Goal: Transaction & Acquisition: Subscribe to service/newsletter

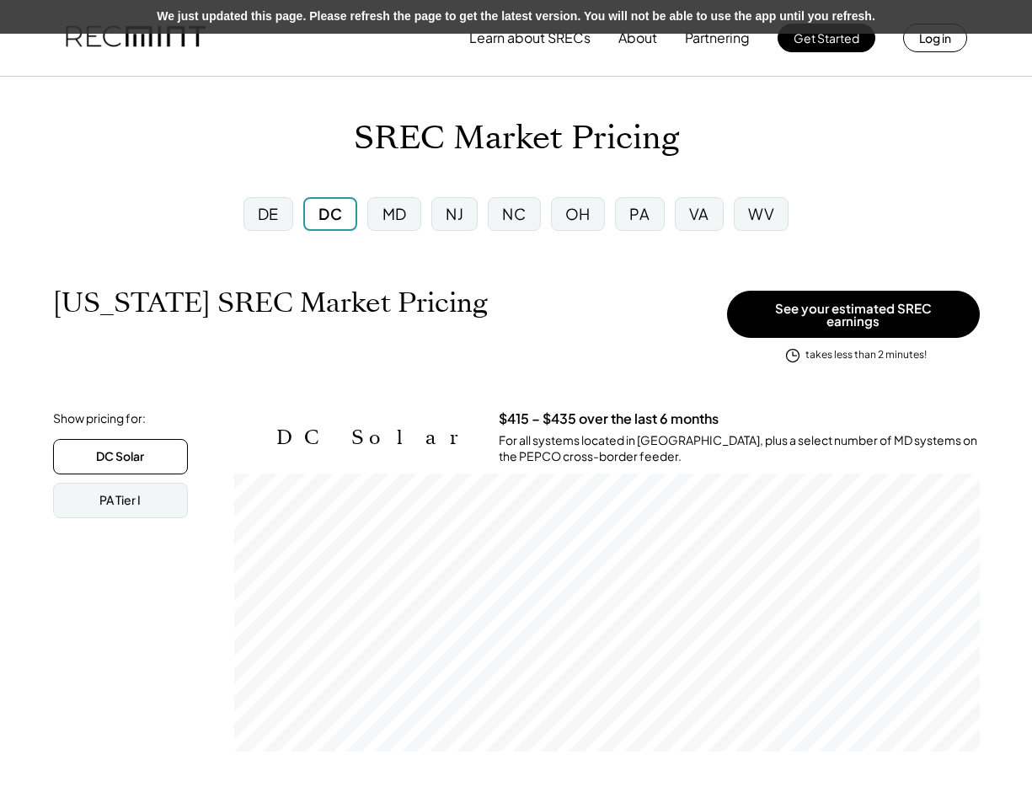
scroll to position [278, 745]
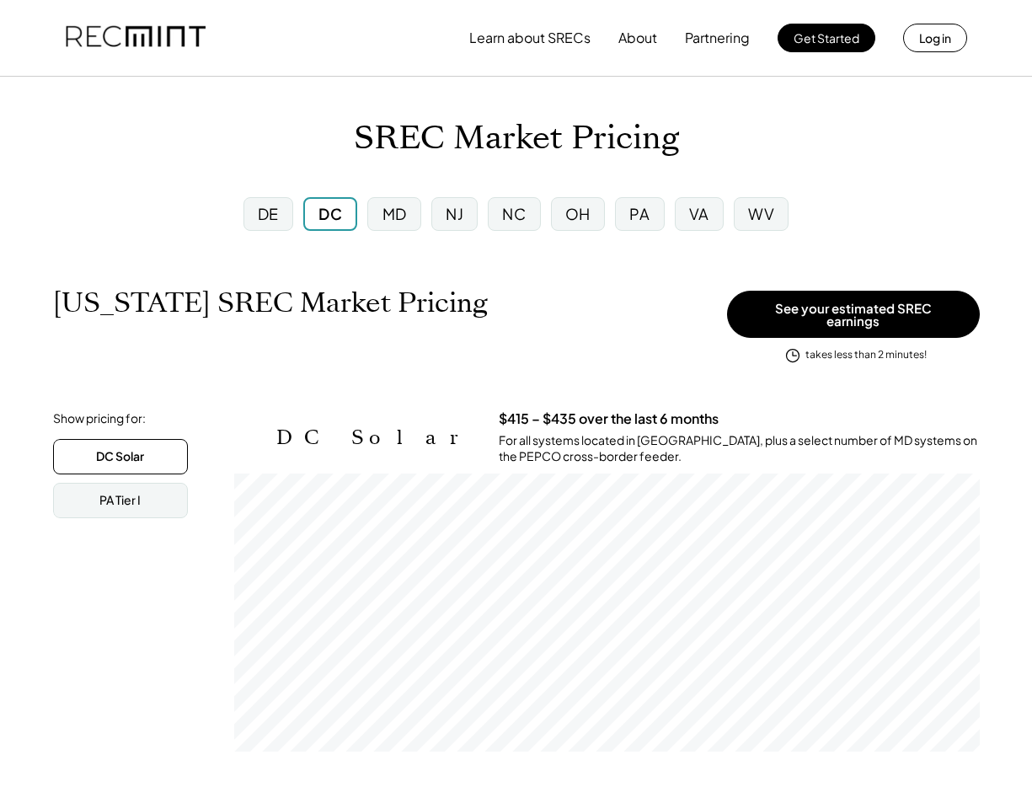
scroll to position [278, 745]
click at [645, 227] on div "PA" at bounding box center [639, 214] width 49 height 34
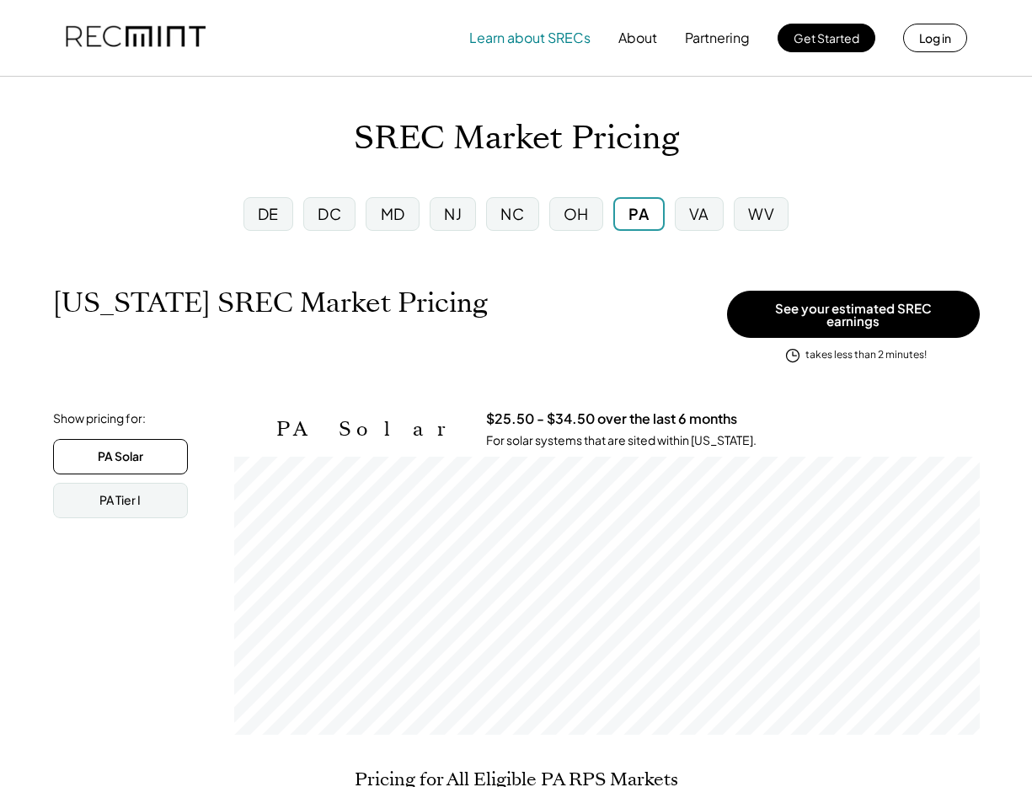
click at [552, 33] on button "Learn about SRECs" at bounding box center [529, 38] width 121 height 34
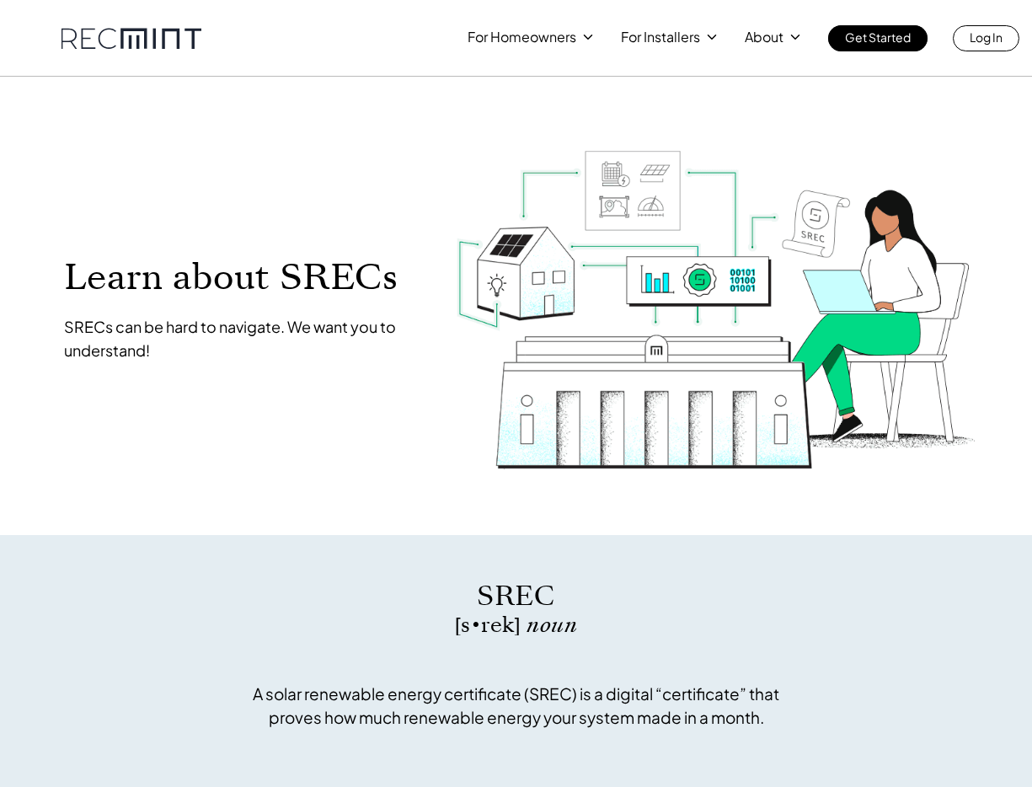
click at [163, 33] on link at bounding box center [131, 38] width 140 height 21
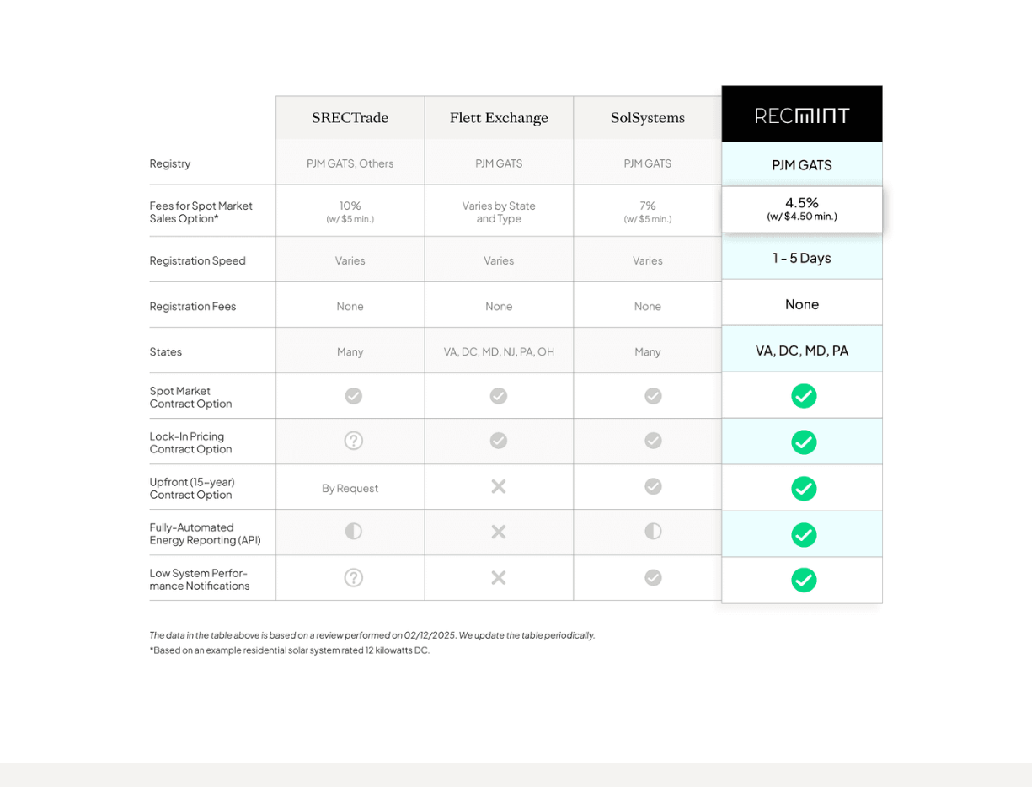
scroll to position [1268, 0]
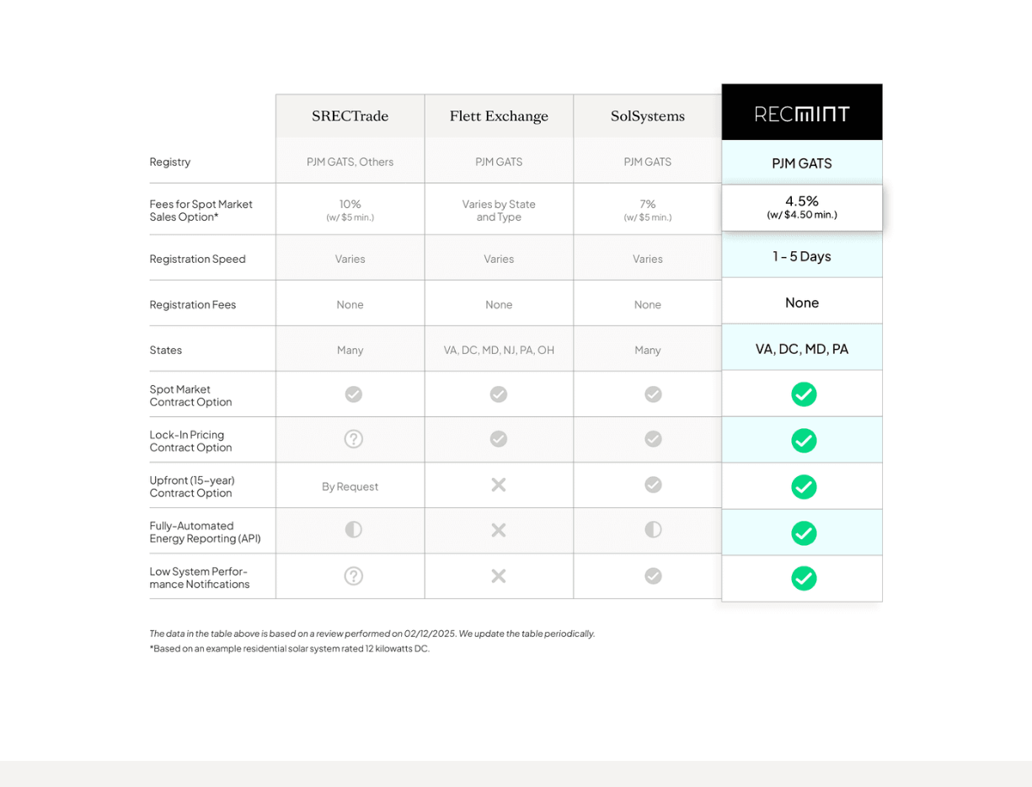
click at [982, 346] on div "Full-service SREC aggregation Nearly all solar owners get help from an SREC agg…" at bounding box center [516, 280] width 1032 height 960
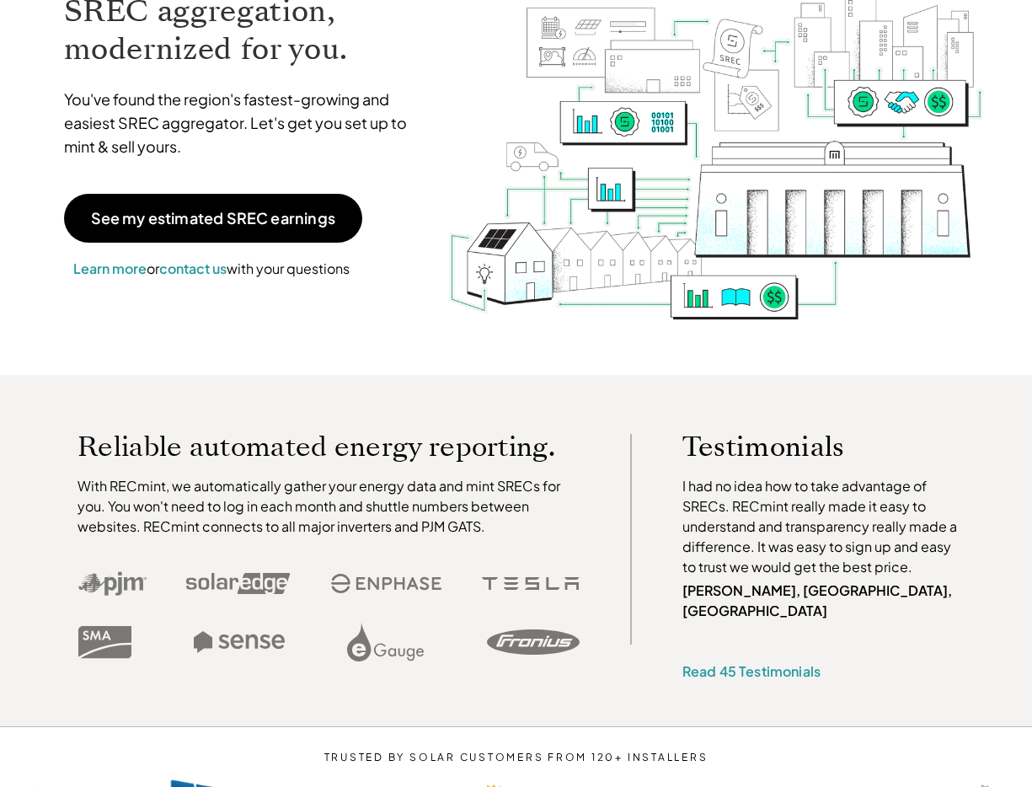
scroll to position [0, 0]
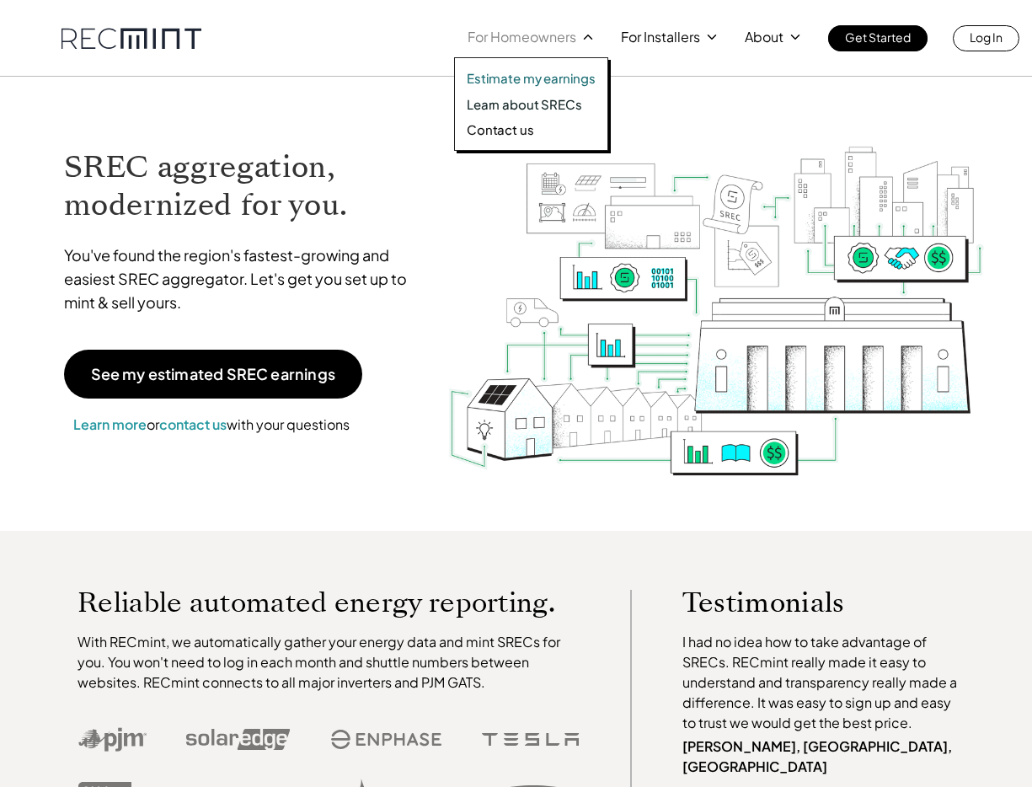
click at [520, 104] on p "Learn about SRECs" at bounding box center [524, 104] width 115 height 17
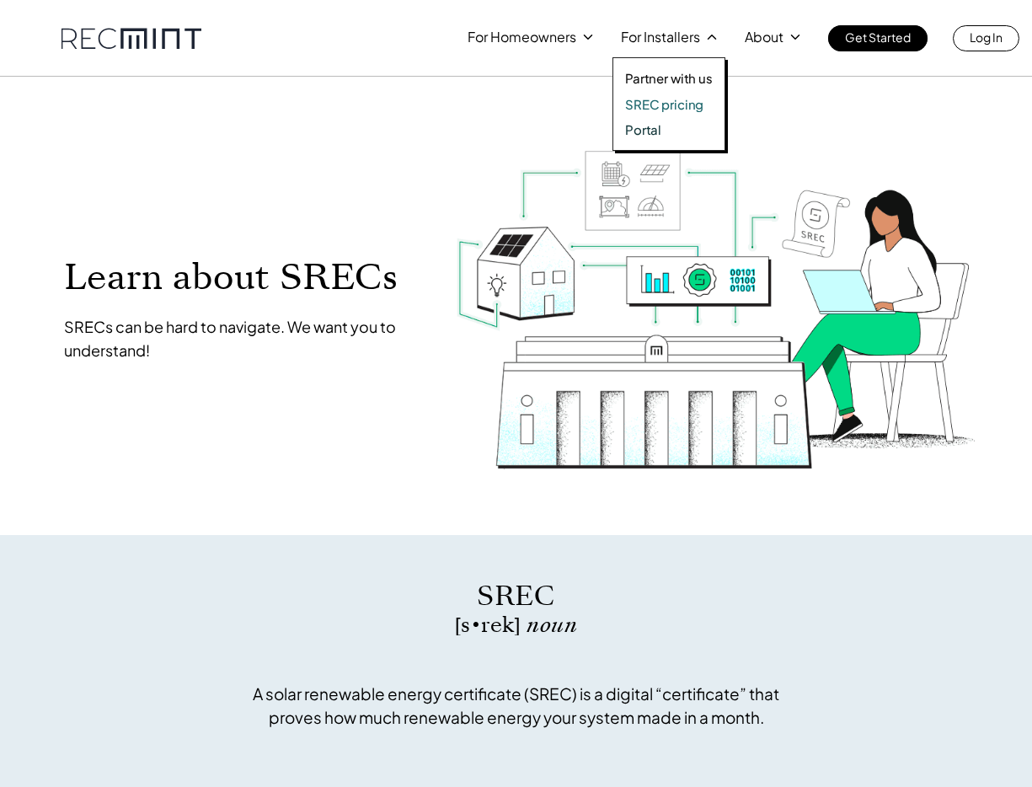
click at [678, 102] on p "SREC pricing" at bounding box center [664, 104] width 78 height 17
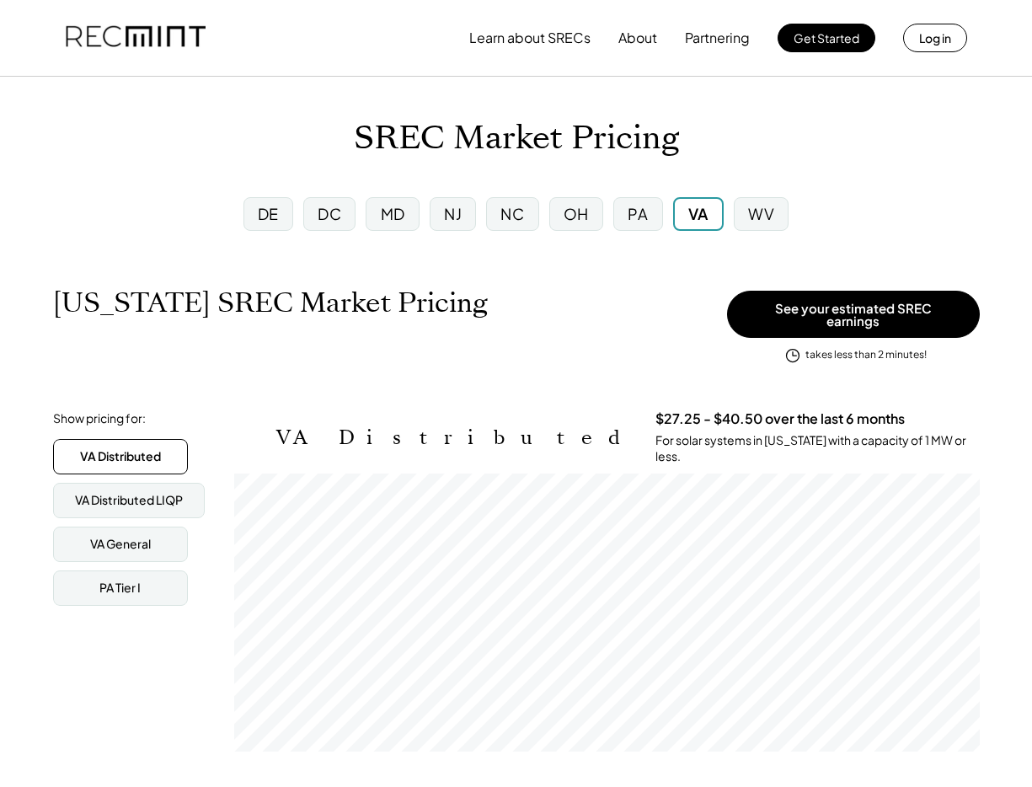
scroll to position [278, 745]
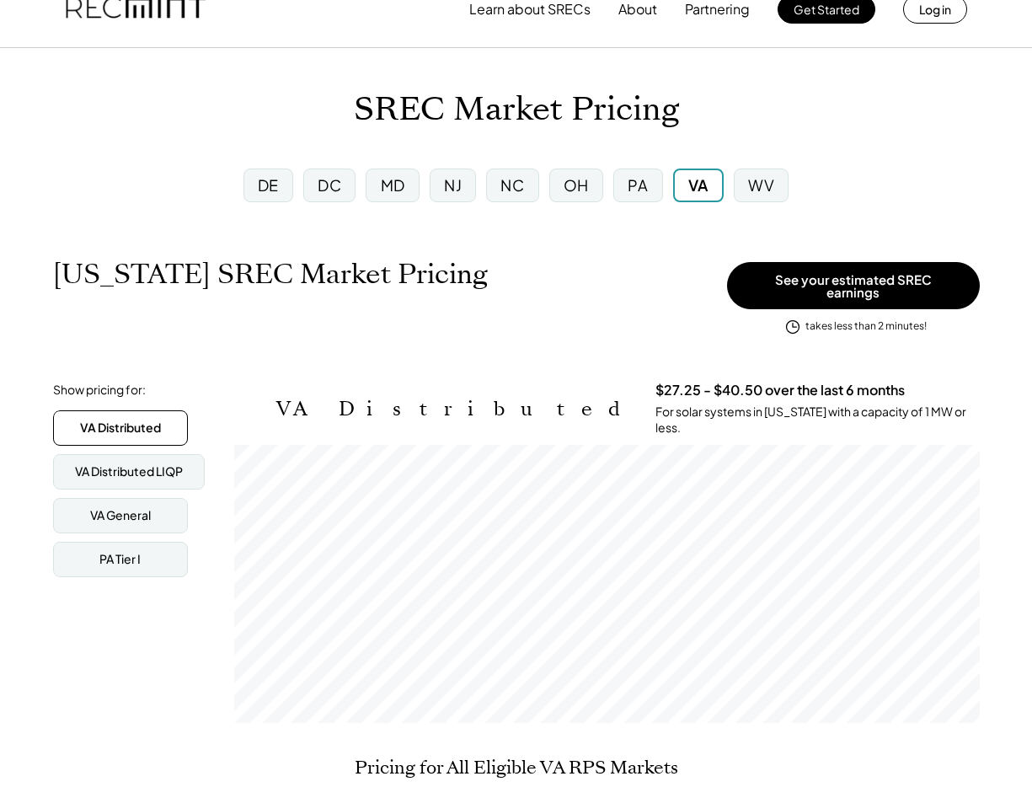
scroll to position [0, 0]
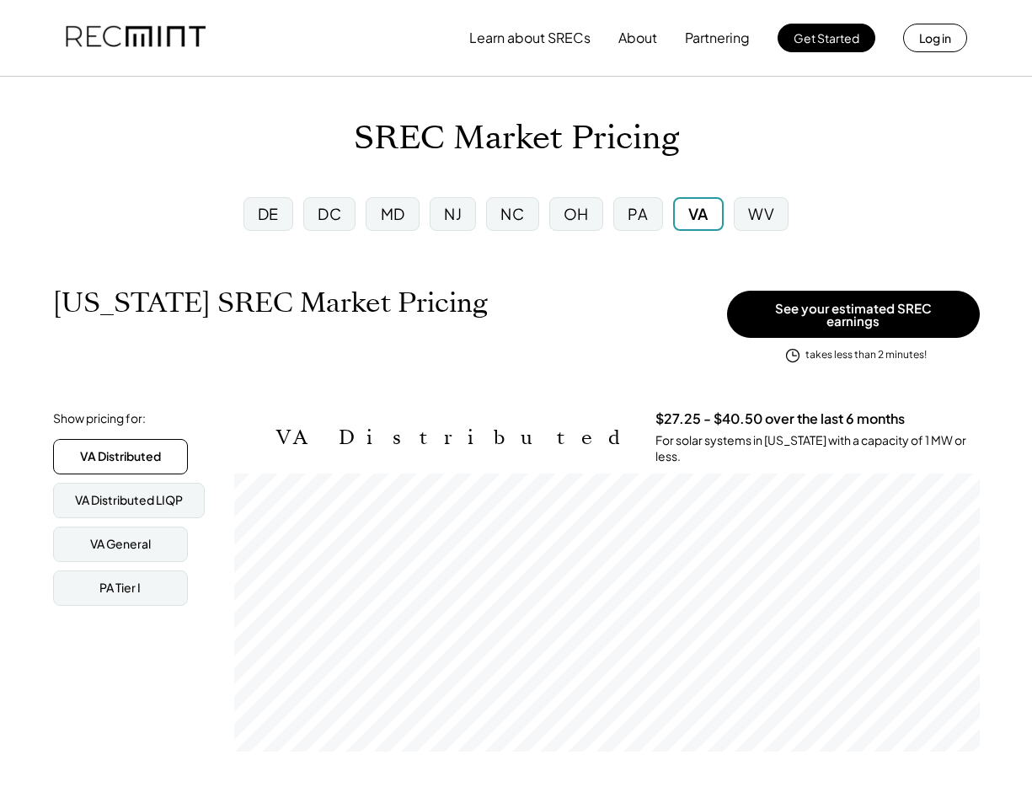
click at [128, 35] on img at bounding box center [136, 37] width 140 height 57
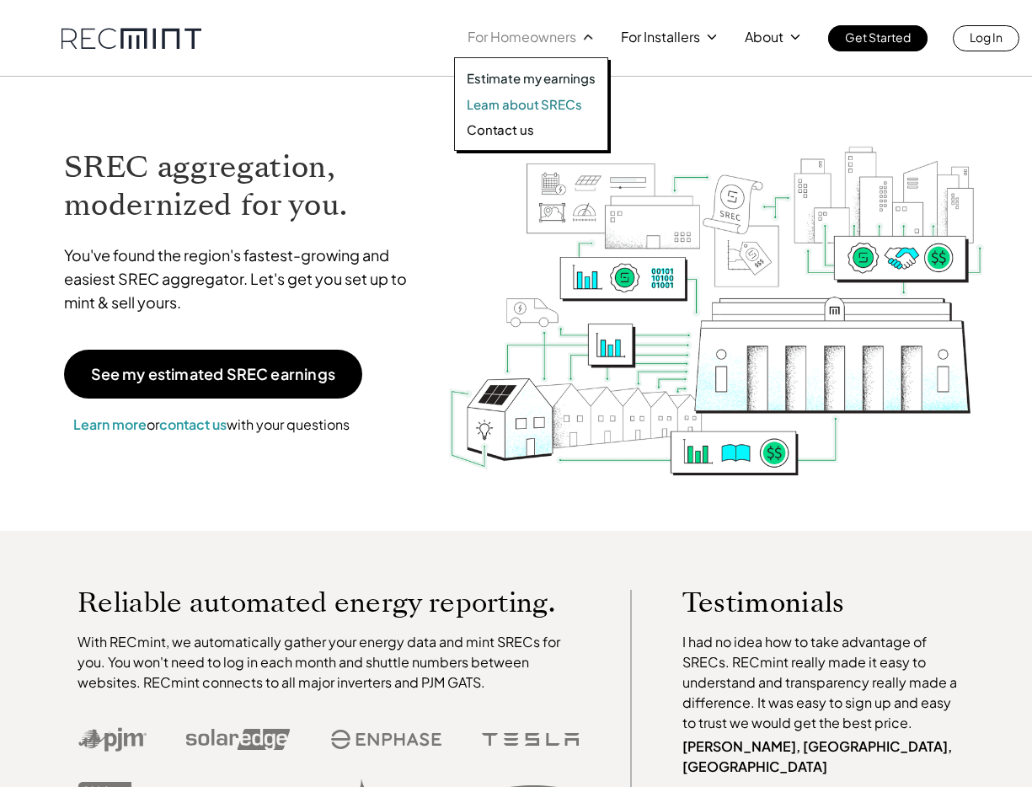
click at [555, 109] on p "Learn about SRECs" at bounding box center [524, 104] width 115 height 17
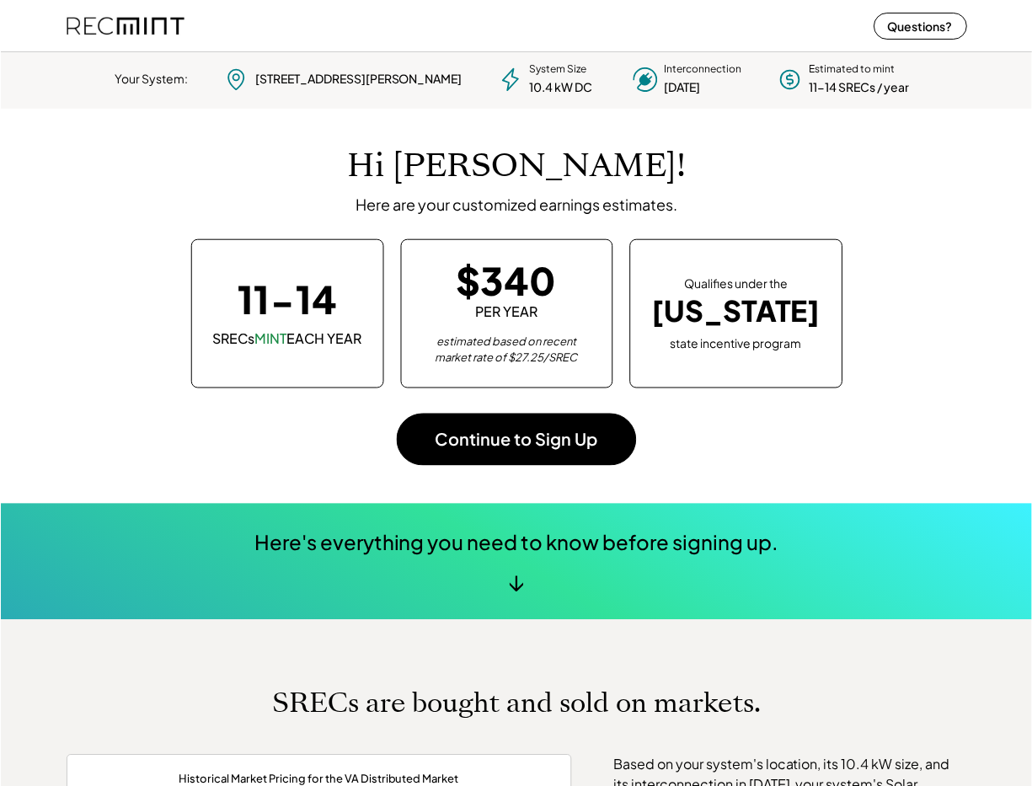
scroll to position [237, 470]
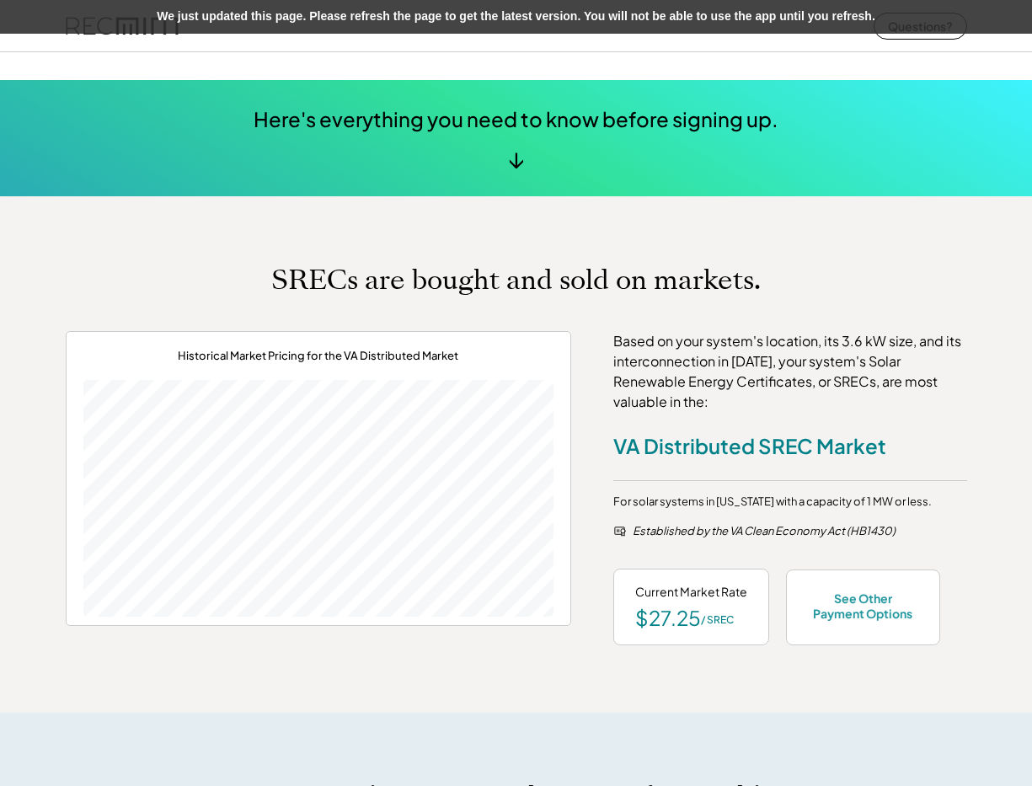
scroll to position [237, 470]
click at [670, 355] on div "Based on your system's location, its 3.6 kW size, and its interconnection in [D…" at bounding box center [790, 371] width 354 height 81
click at [670, 355] on div "Based on your system's location, its 3.6 kW size, and its interconnection in Se…" at bounding box center [790, 371] width 354 height 81
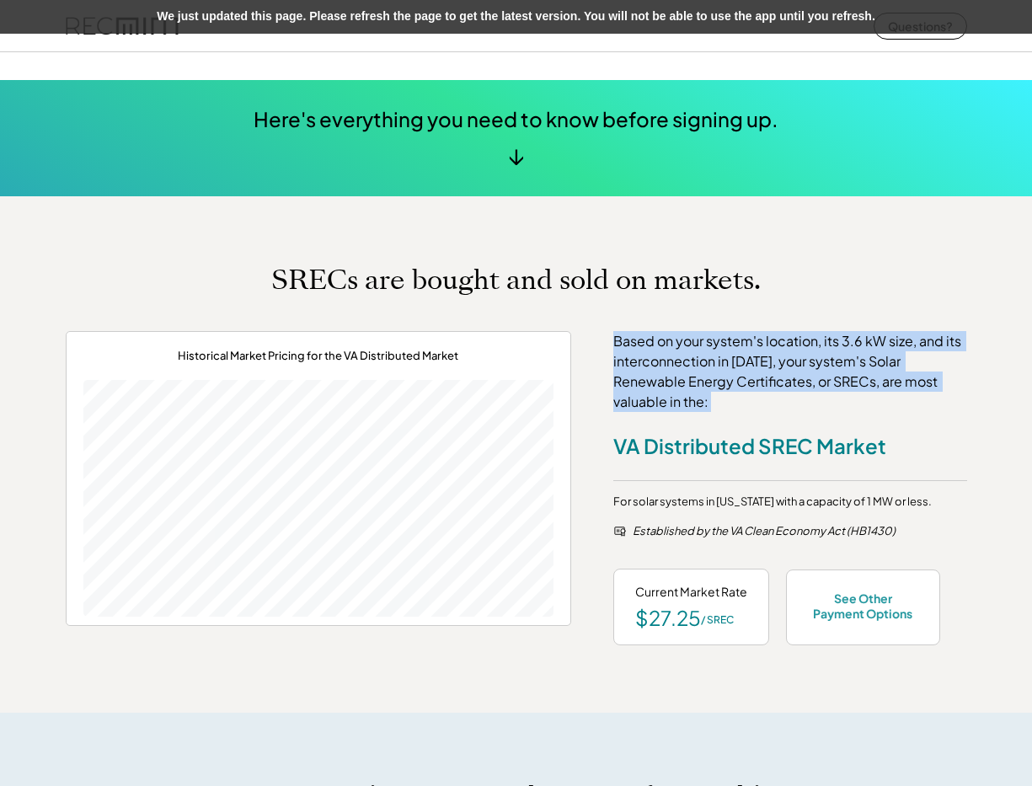
click at [670, 355] on div "Based on your system's location, its 3.6 kW size, and its interconnection in Se…" at bounding box center [790, 371] width 354 height 81
click at [822, 351] on div "Based on your system's location, its 3.6 kW size, and its interconnection in Se…" at bounding box center [790, 371] width 354 height 81
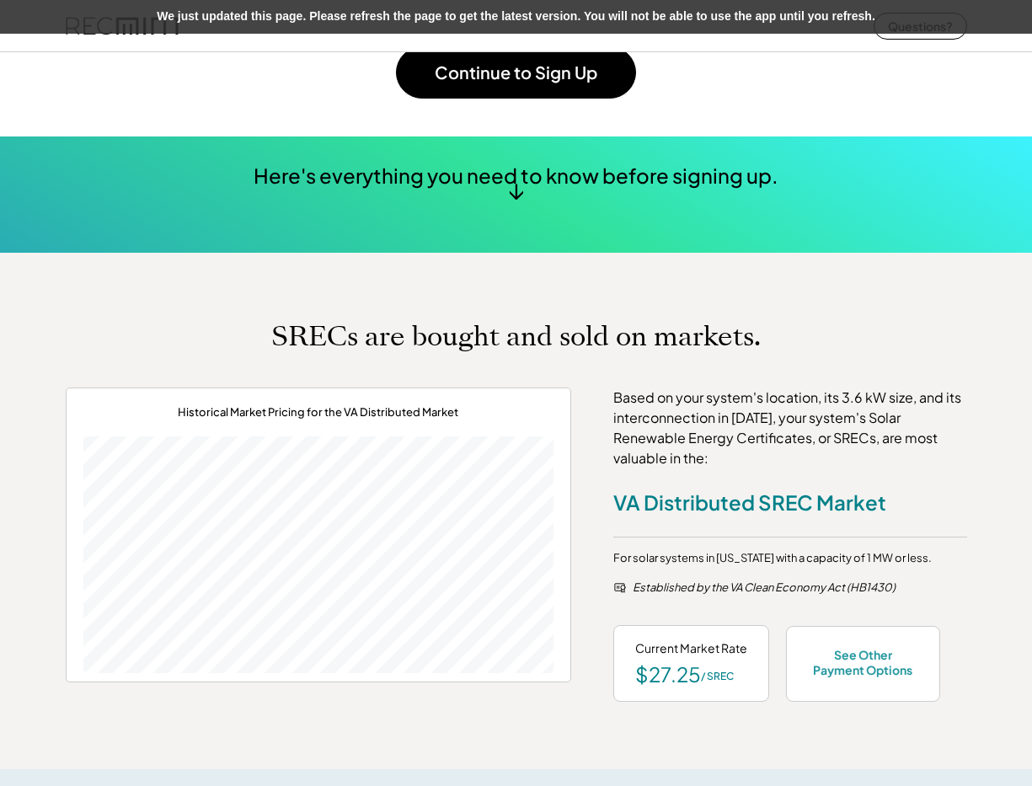
scroll to position [449, 0]
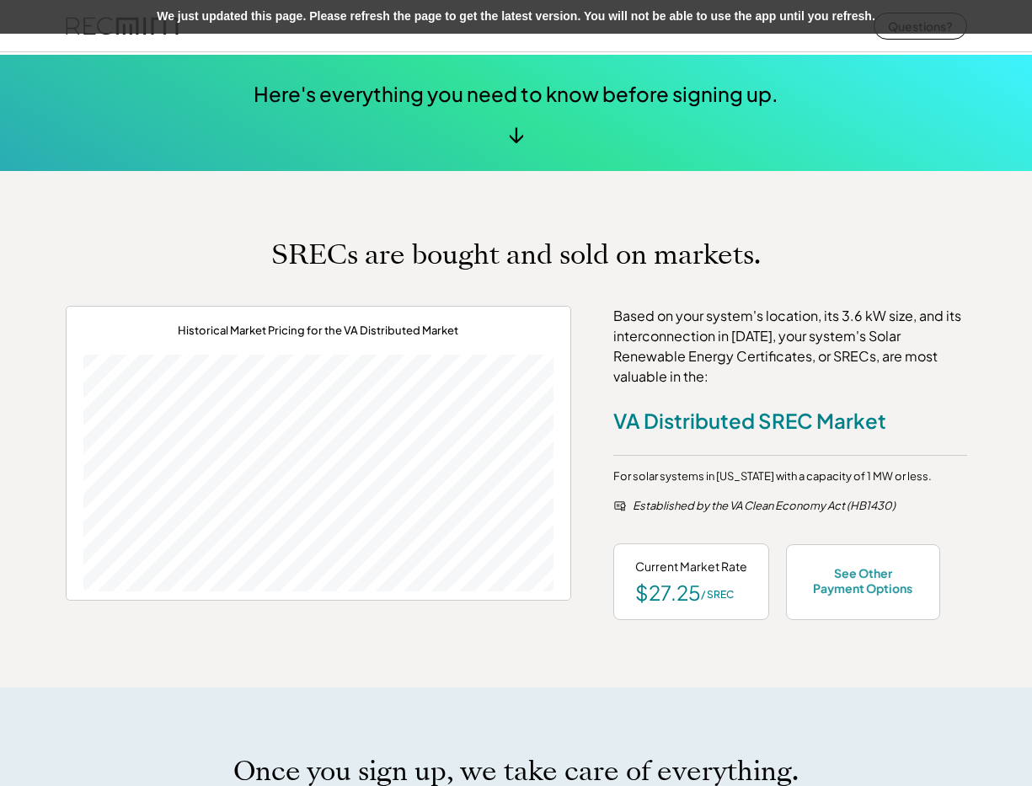
click at [809, 361] on div "Based on your system's location, its 3.6 kW size, and its interconnection in Se…" at bounding box center [790, 346] width 354 height 81
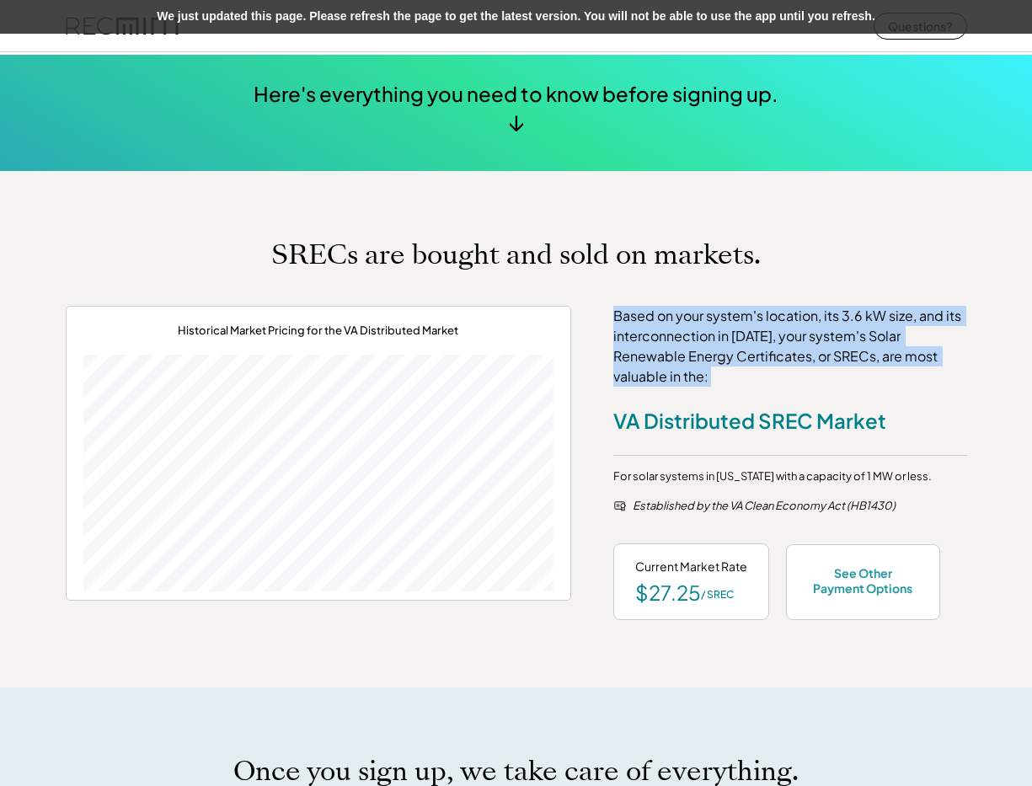
click at [809, 361] on div "Based on your system's location, its 3.6 kW size, and its interconnection in Se…" at bounding box center [790, 346] width 354 height 81
click at [785, 344] on div "Based on your system's location, its 3.6 kW size, and its interconnection in Se…" at bounding box center [790, 346] width 354 height 81
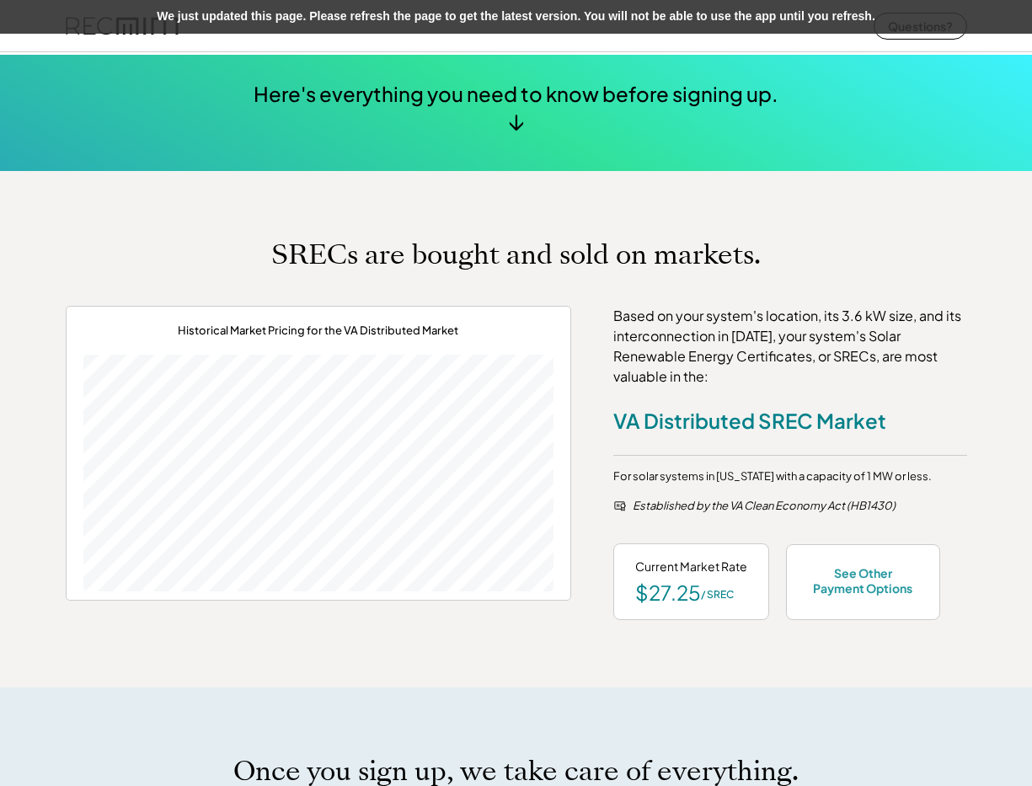
scroll to position [746, 0]
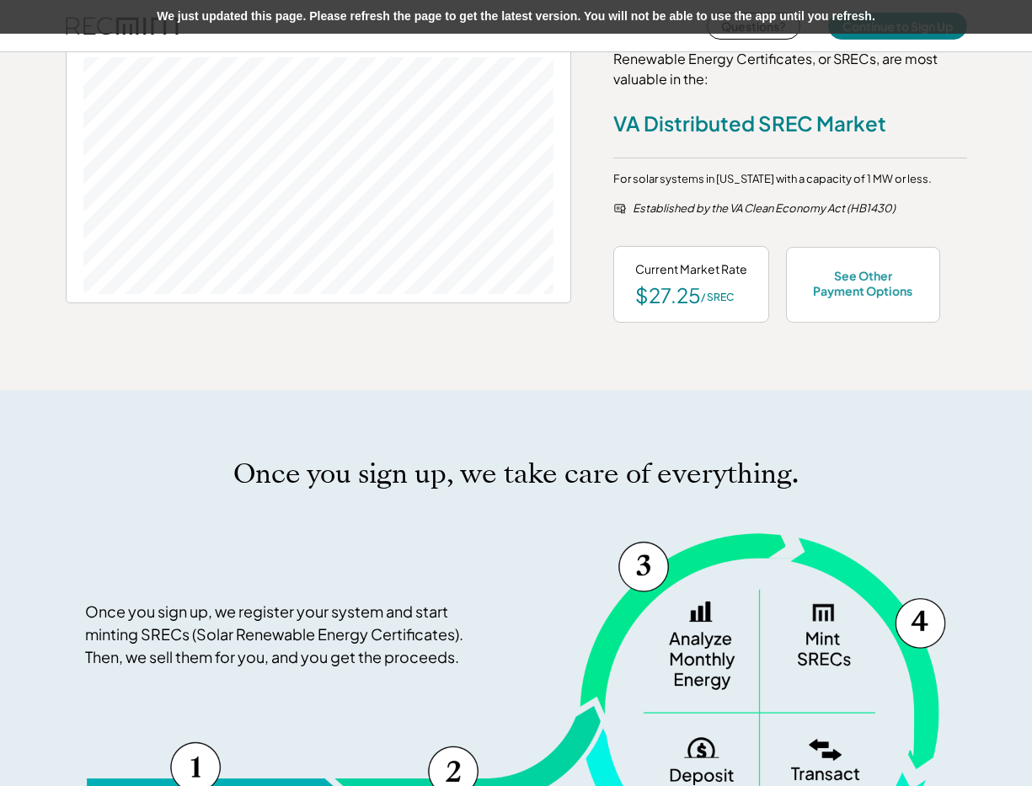
scroll to position [237, 470]
